Goal: Information Seeking & Learning: Learn about a topic

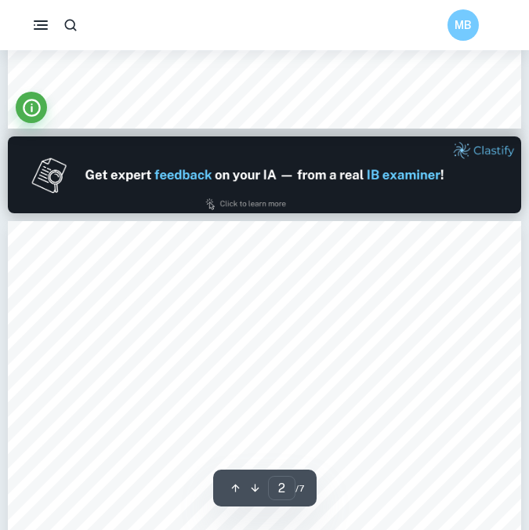
type input "1"
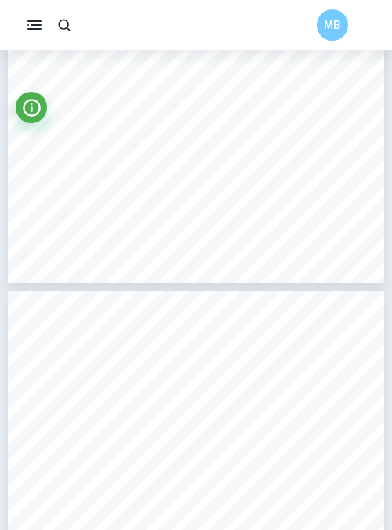
scroll to position [2373, 0]
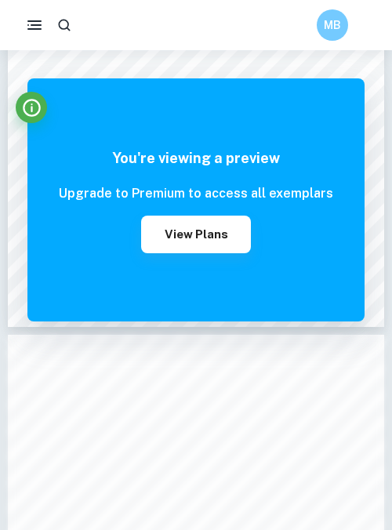
scroll to position [220, 0]
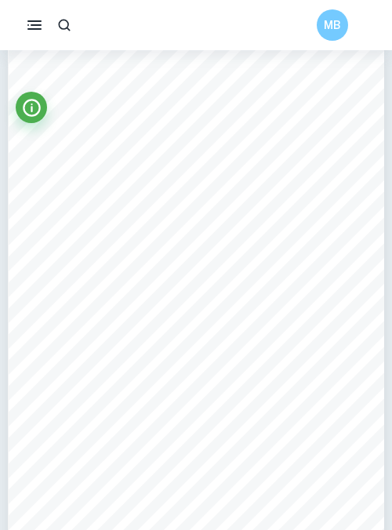
scroll to position [3923, 0]
